Goal: Navigation & Orientation: Find specific page/section

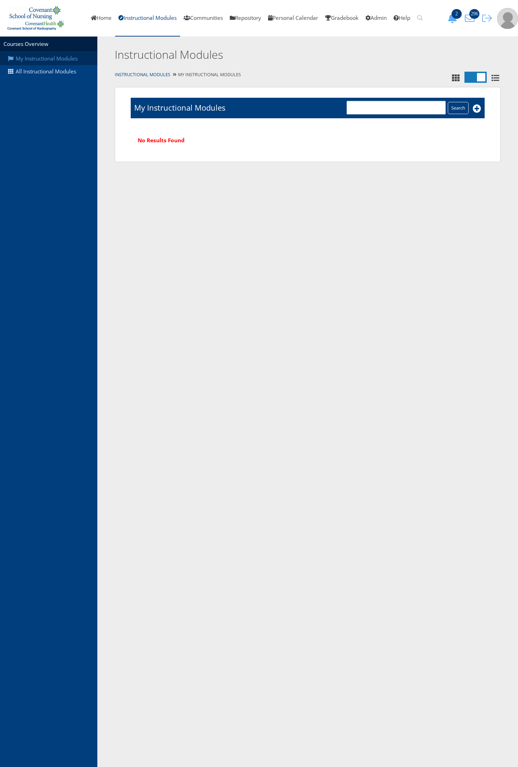
click at [68, 63] on link "My Instructional Modules" at bounding box center [48, 58] width 97 height 13
click at [42, 79] on div "My Instructional Modules All Instructional Modules" at bounding box center [48, 402] width 97 height 730
click at [42, 72] on link "All Instructional Modules" at bounding box center [48, 71] width 97 height 13
